Goal: Go to known website: Go to known website

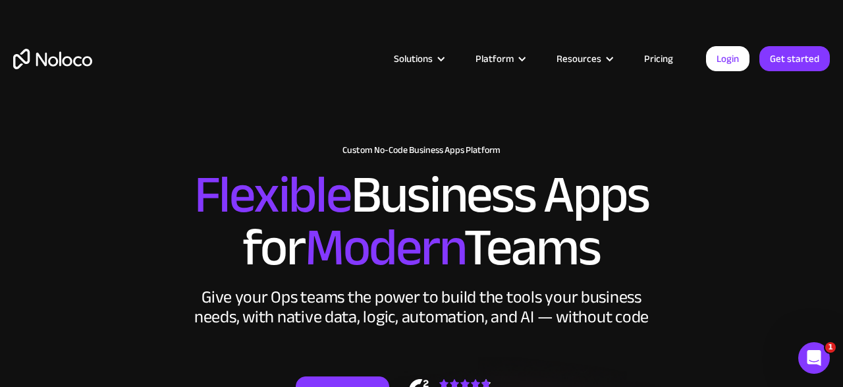
click at [733, 61] on link "Login" at bounding box center [727, 58] width 43 height 25
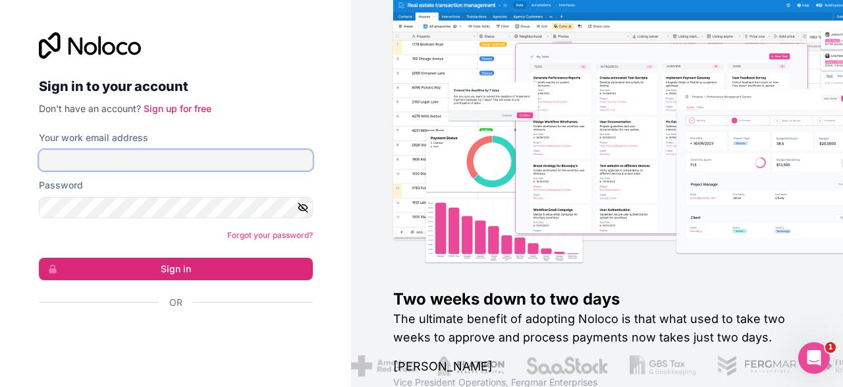
click at [231, 163] on input "Your work email address" at bounding box center [176, 160] width 274 height 21
type input "e"
click at [157, 157] on input "Your work email address" at bounding box center [176, 160] width 274 height 21
type input "[EMAIL_ADDRESS][DOMAIN_NAME]"
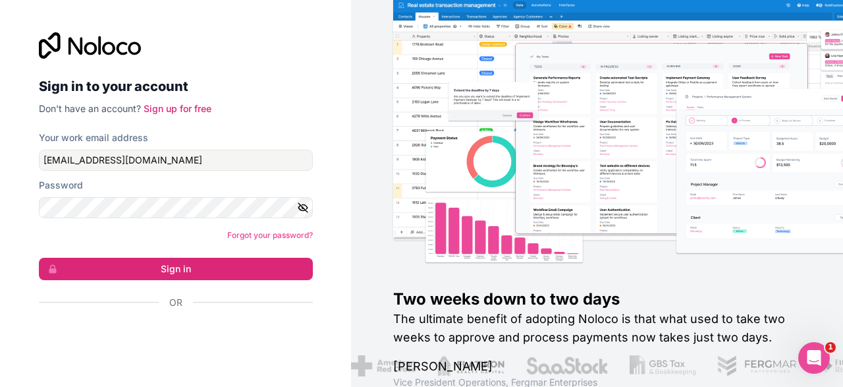
click at [16, 214] on div "Sign in to your account Don't have an account? Sign up for free Your work email…" at bounding box center [175, 193] width 351 height 387
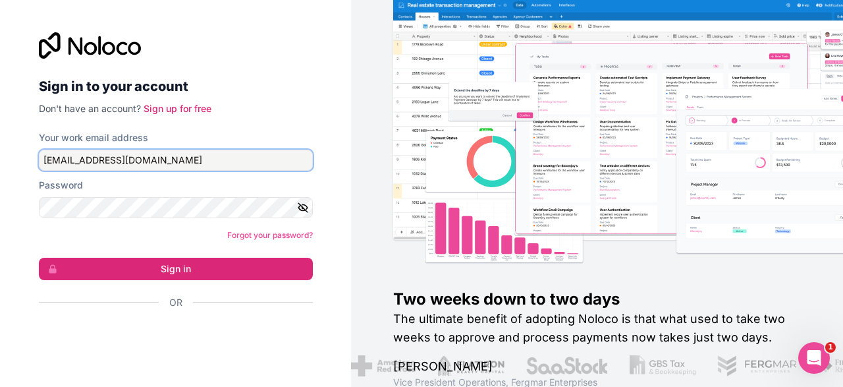
click at [206, 158] on input "[EMAIL_ADDRESS][DOMAIN_NAME]" at bounding box center [176, 160] width 274 height 21
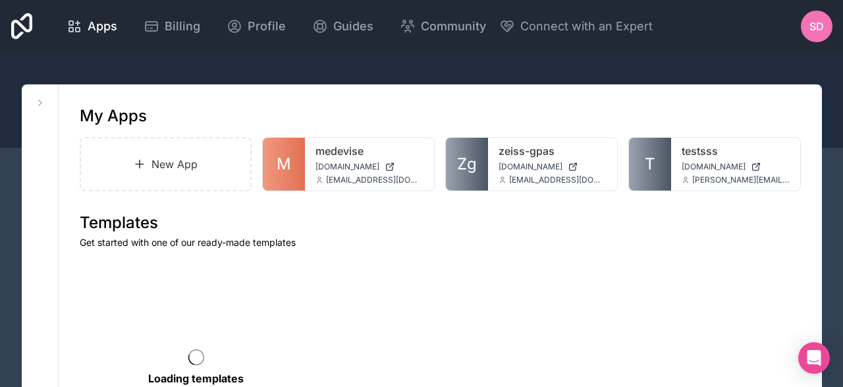
click at [155, 262] on div "Loading templates" at bounding box center [196, 365] width 233 height 211
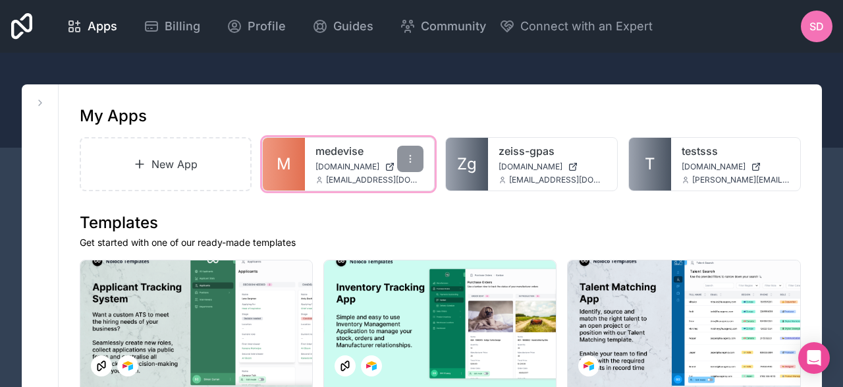
click at [330, 159] on div "medevise [DOMAIN_NAME] [EMAIL_ADDRESS][DOMAIN_NAME]" at bounding box center [369, 164] width 129 height 53
click at [304, 158] on link "M" at bounding box center [284, 164] width 42 height 53
